Goal: Task Accomplishment & Management: Manage account settings

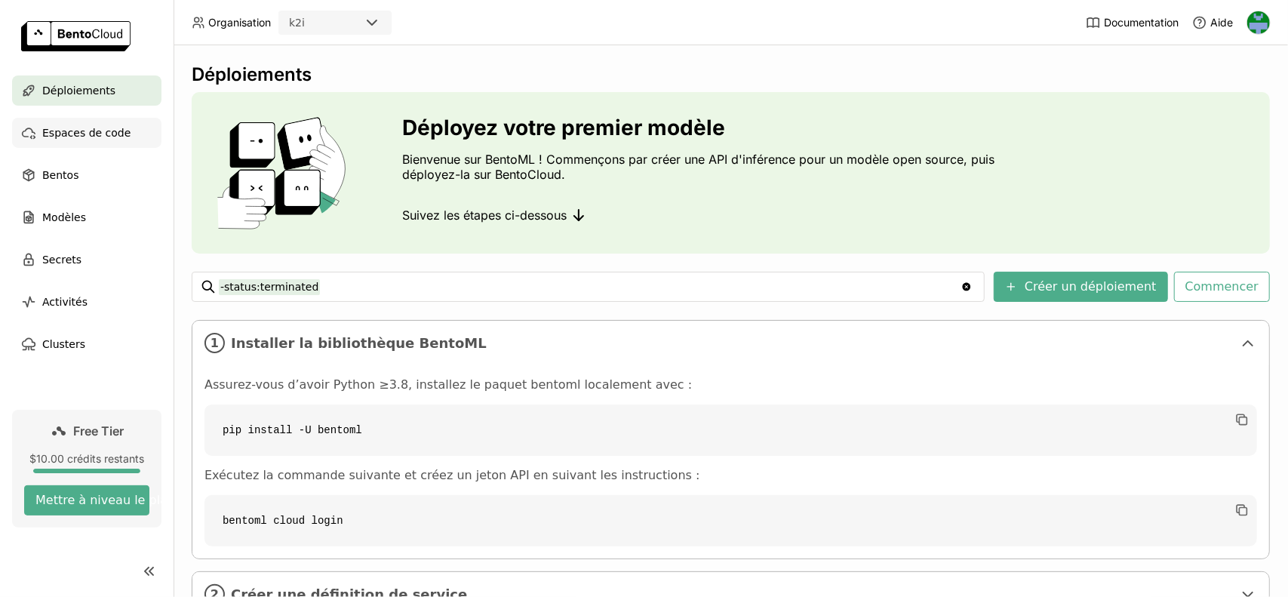
click at [87, 138] on span "Espaces de code" at bounding box center [86, 133] width 88 height 18
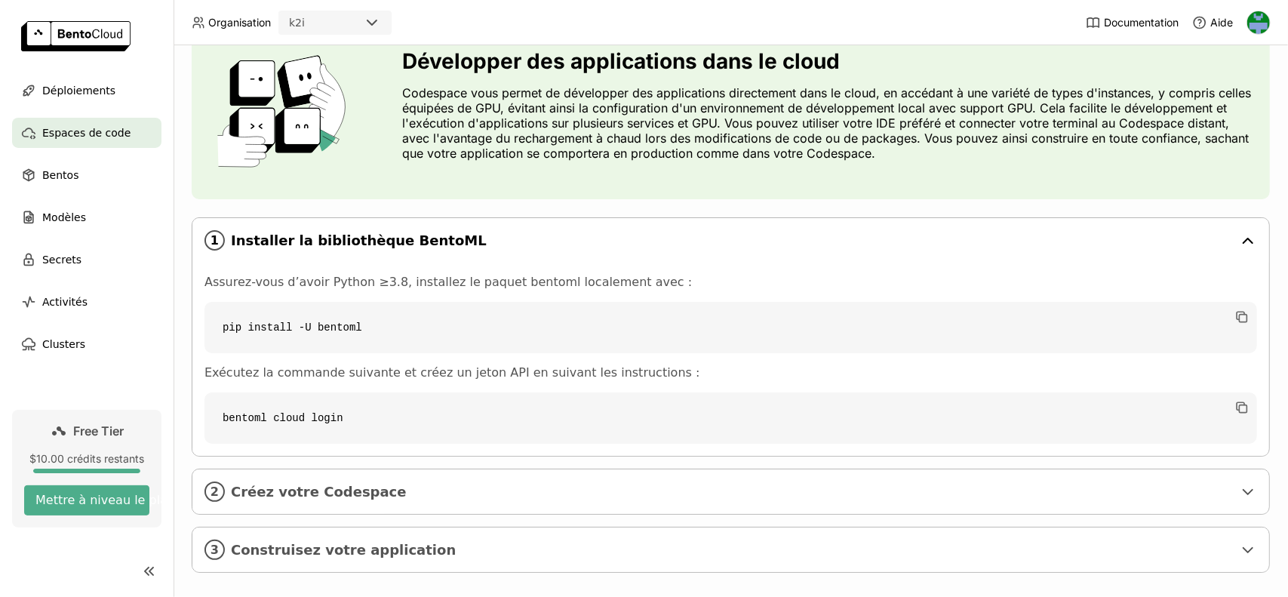
scroll to position [85, 0]
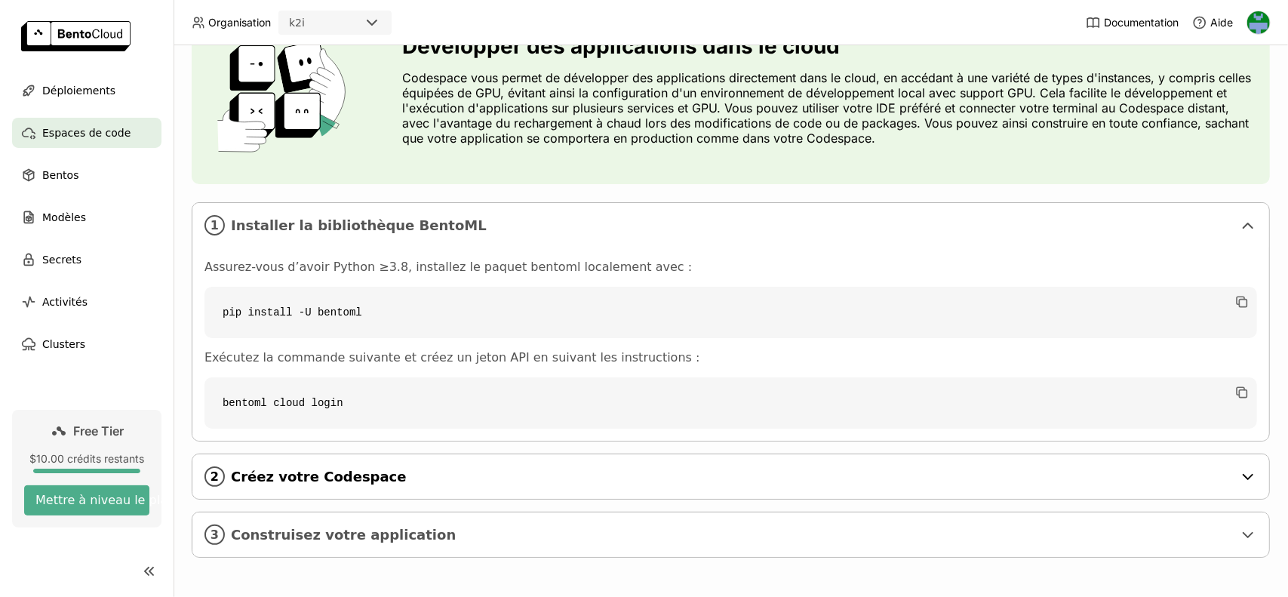
click at [378, 472] on span "Créez votre Codespace" at bounding box center [732, 477] width 1002 height 17
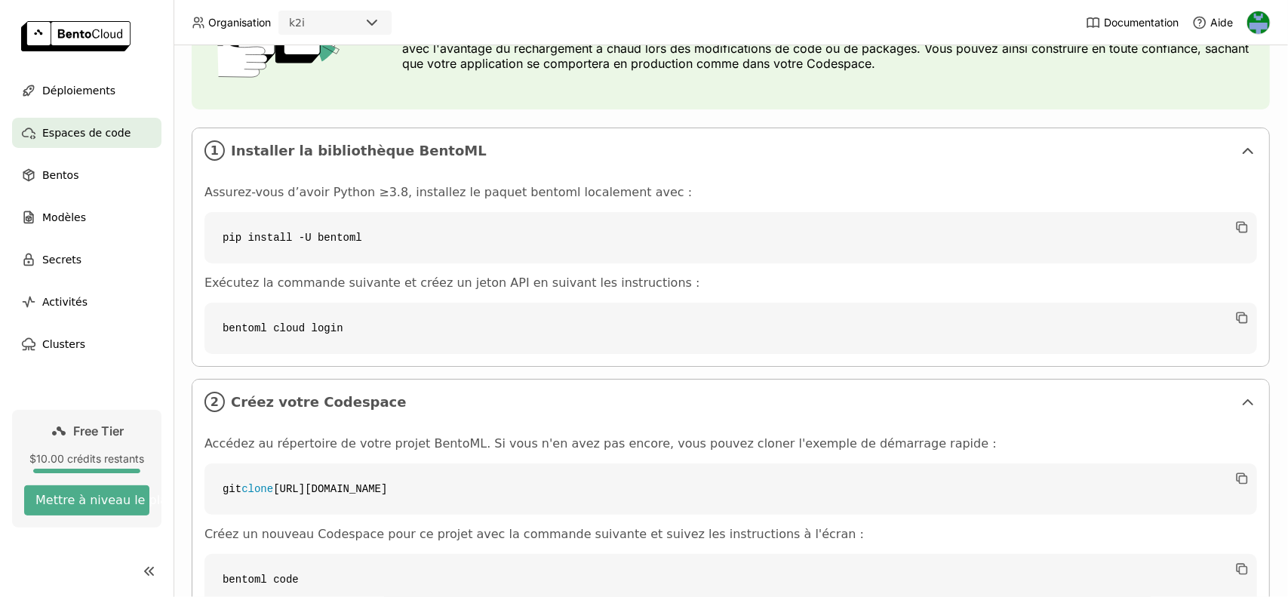
scroll to position [277, 0]
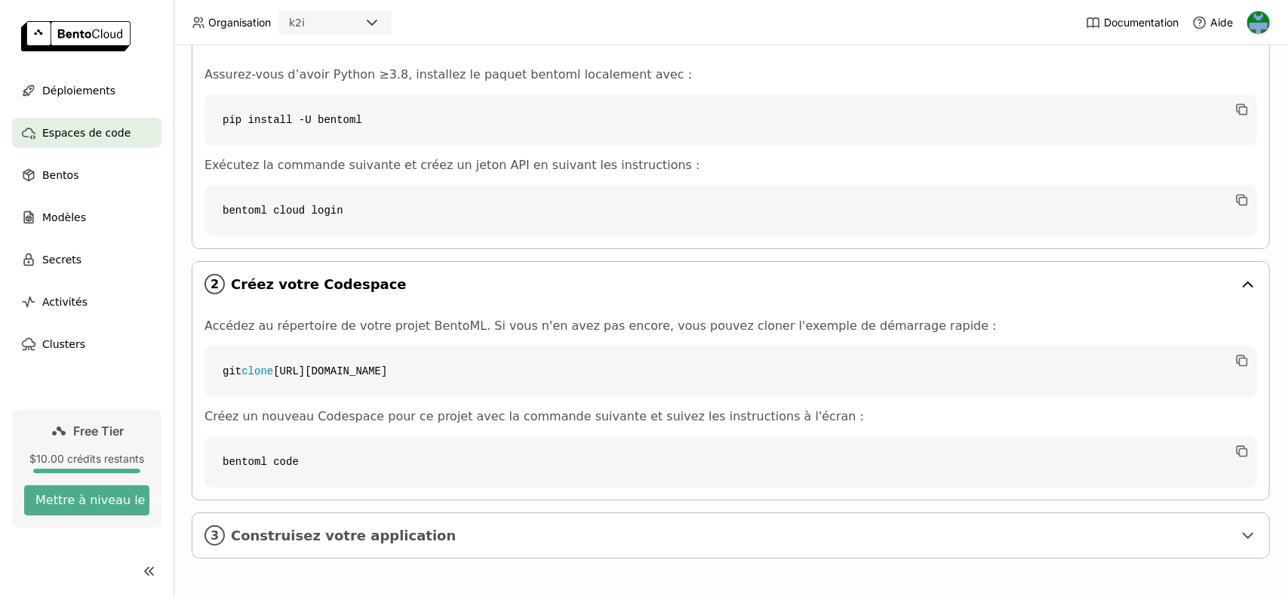
click at [1243, 284] on icon at bounding box center [1247, 284] width 9 height 5
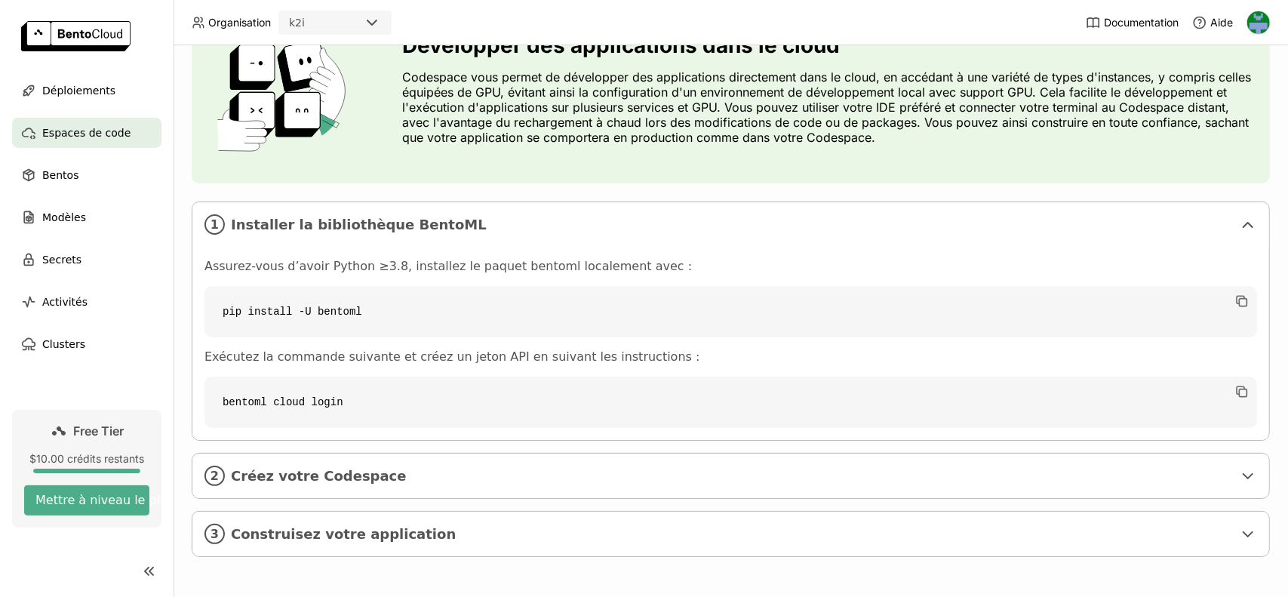
scroll to position [85, 0]
click at [1243, 533] on icon at bounding box center [1247, 535] width 9 height 5
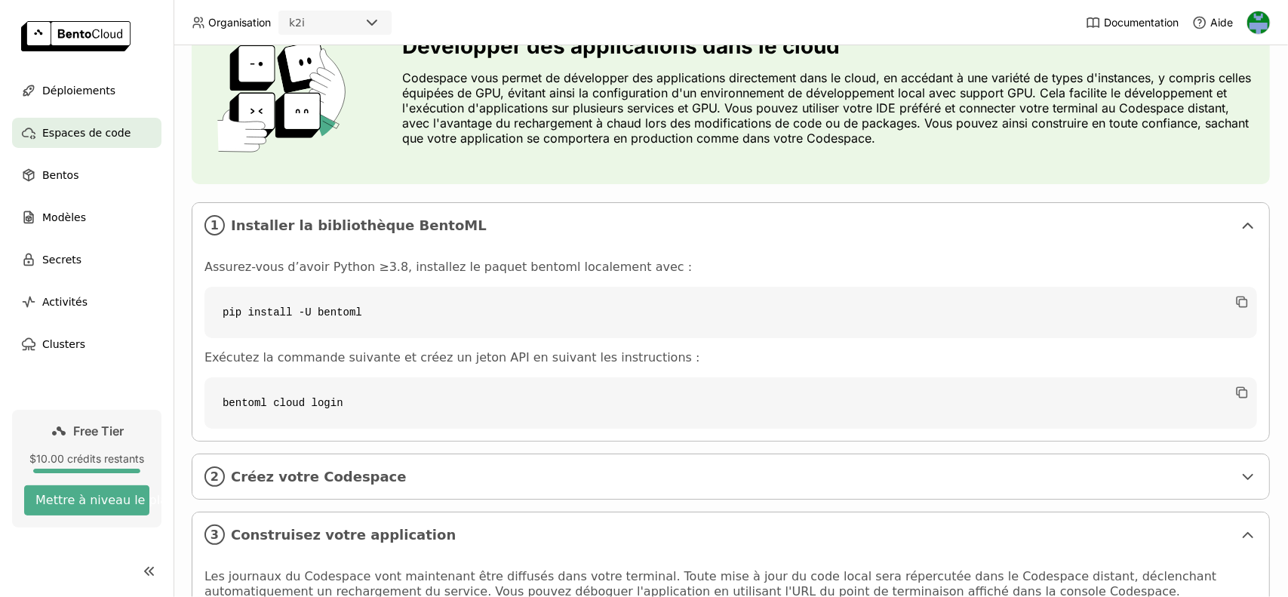
scroll to position [358, 0]
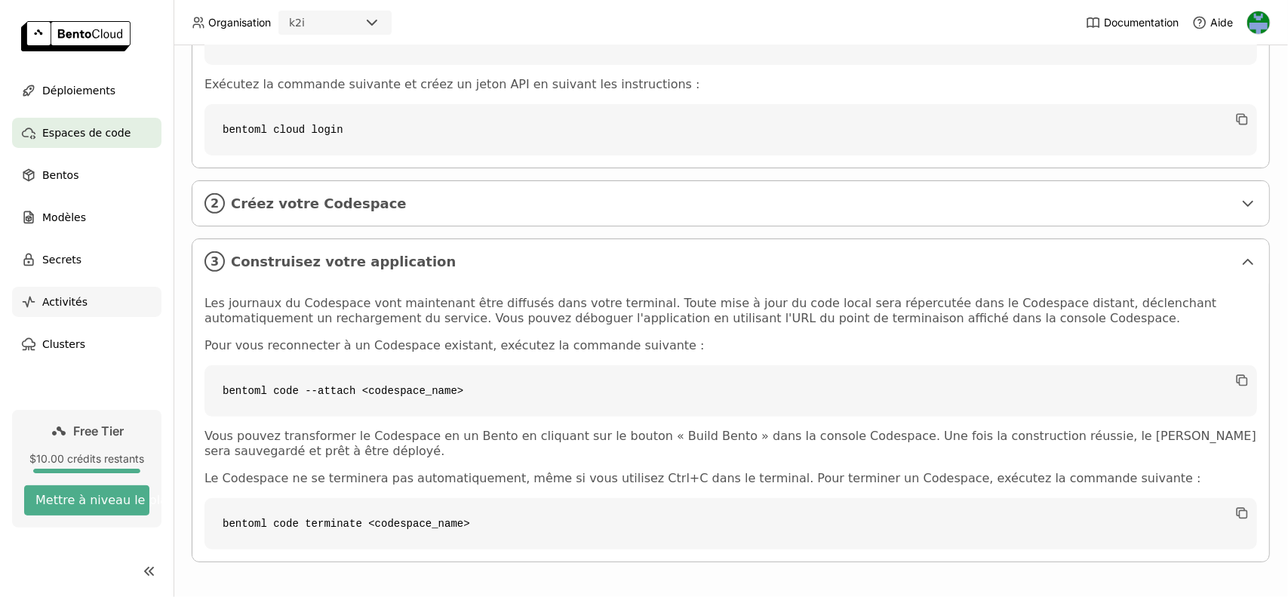
click at [86, 304] on div "Activités" at bounding box center [86, 302] width 149 height 30
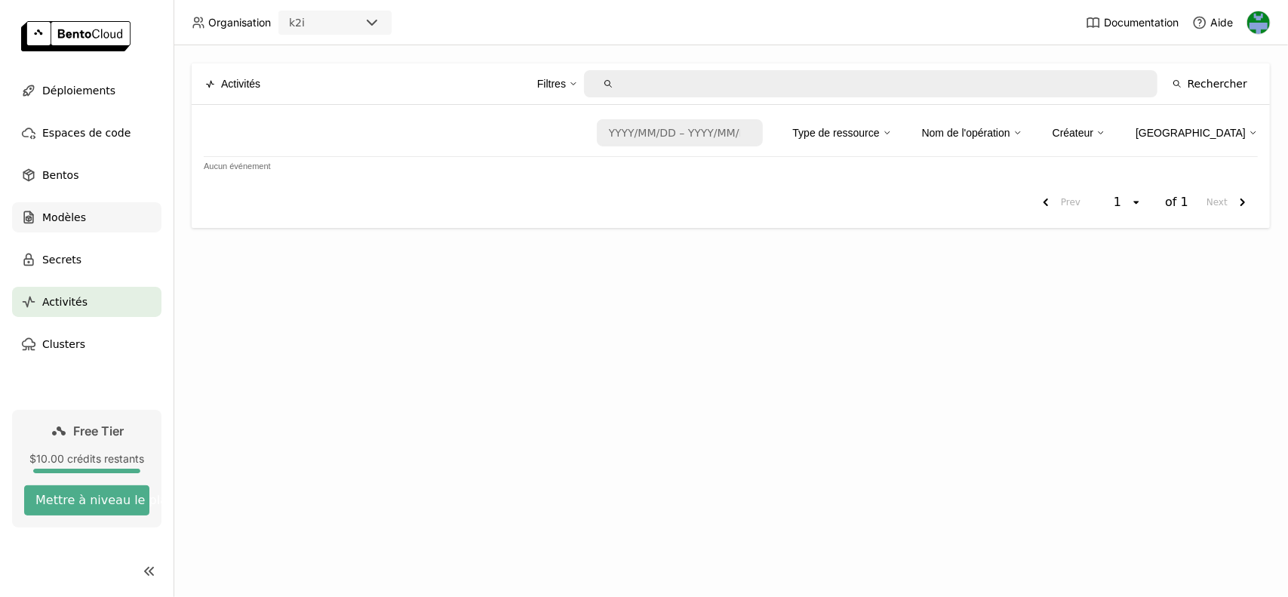
click at [72, 214] on span "Modèles" at bounding box center [64, 217] width 44 height 18
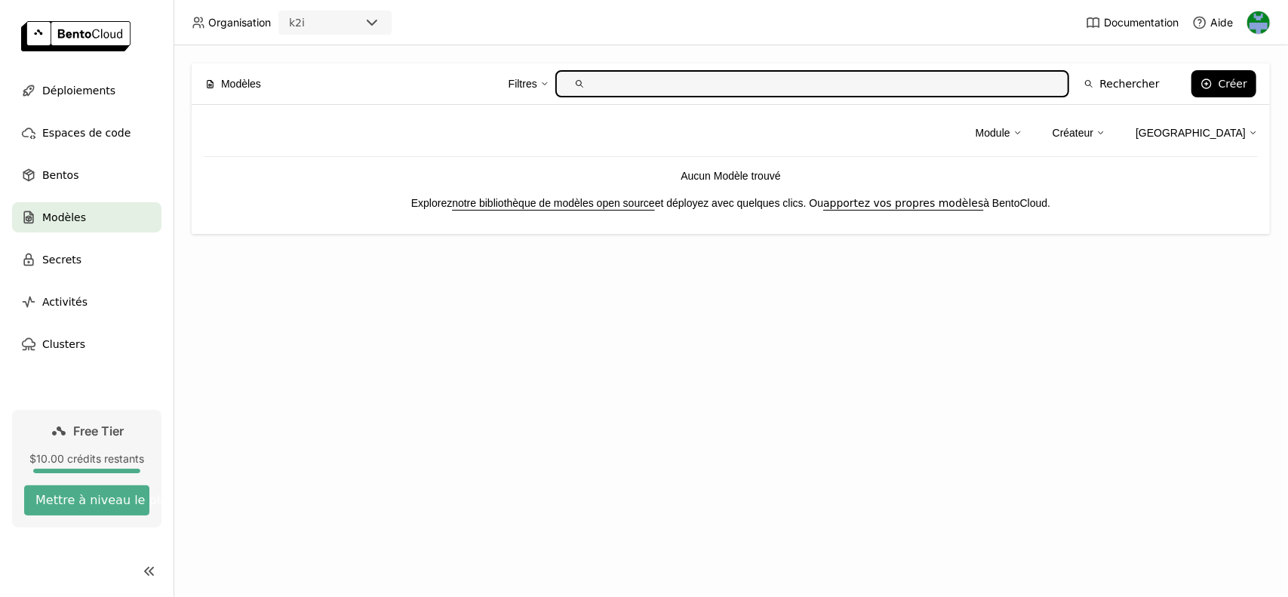
click at [507, 206] on link "notre bibliothèque de modèles open source" at bounding box center [553, 203] width 203 height 12
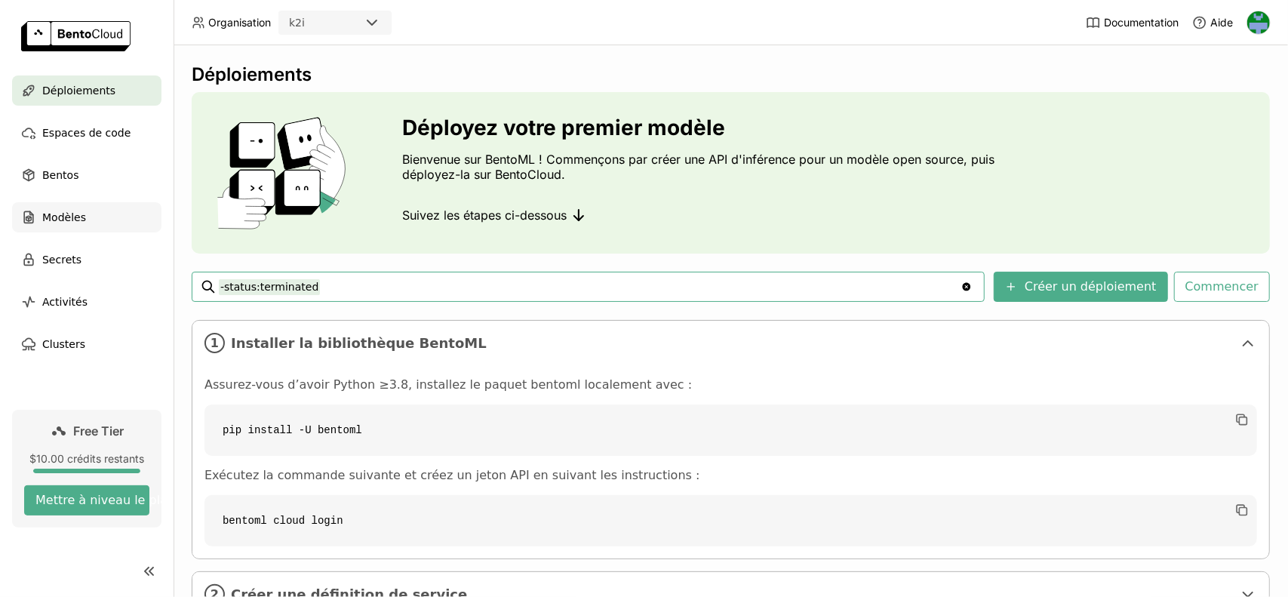
click at [64, 215] on span "Modèles" at bounding box center [64, 217] width 44 height 18
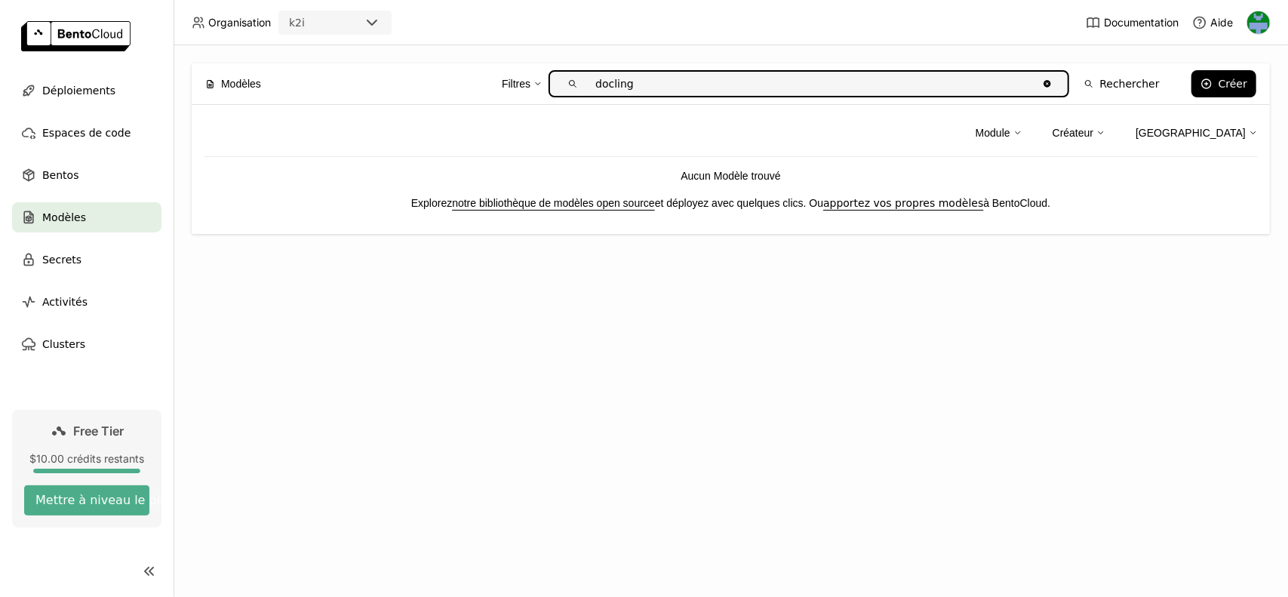
type input "docling"
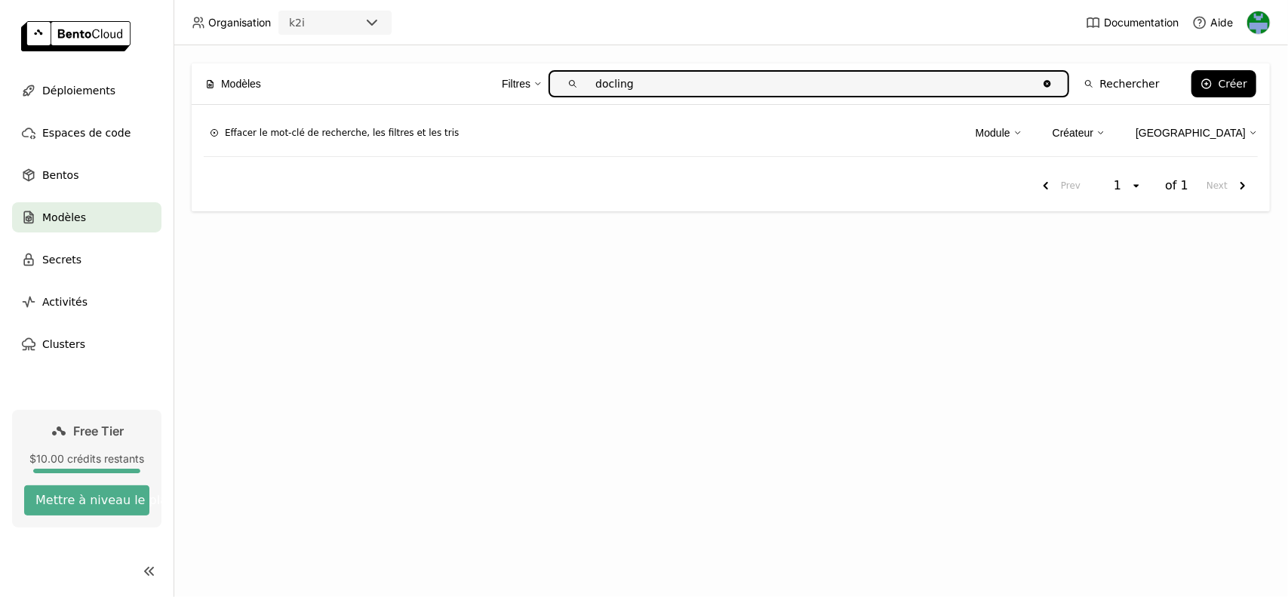
click at [650, 93] on input "docling" at bounding box center [811, 84] width 453 height 24
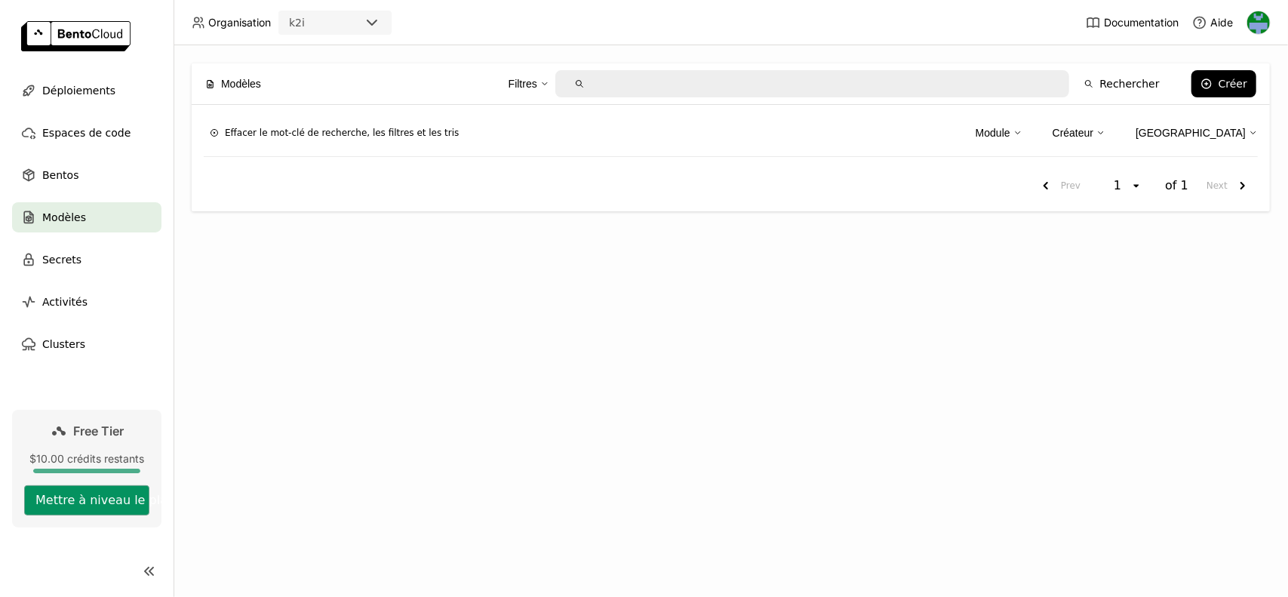
click at [74, 504] on button "Mettre à niveau le plan" at bounding box center [86, 500] width 125 height 30
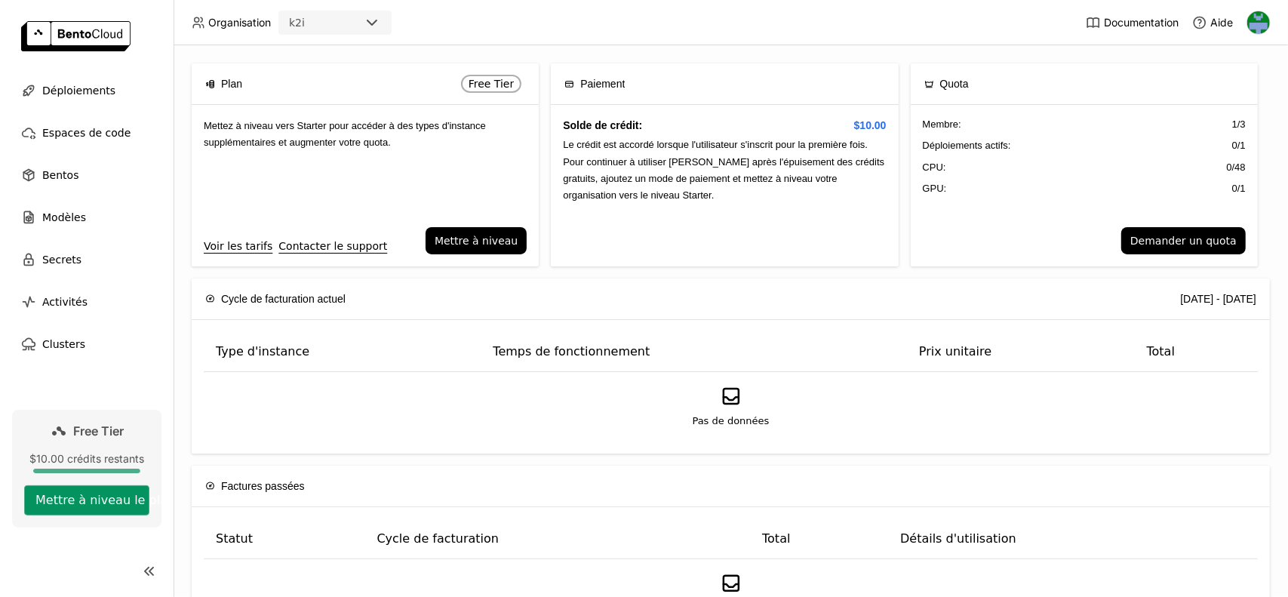
scroll to position [72, 0]
